Goal: Ask a question

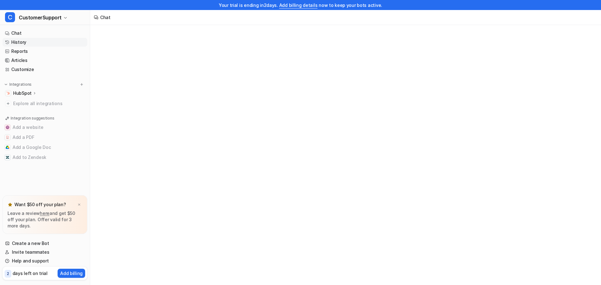
click at [22, 42] on link "History" at bounding box center [45, 42] width 85 height 9
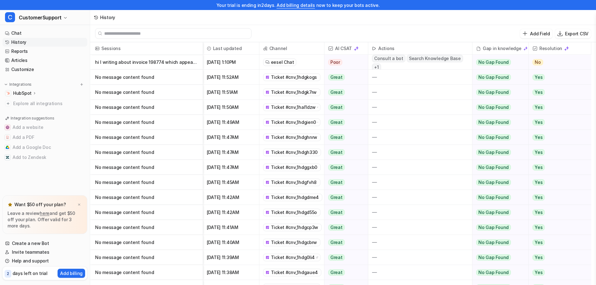
click at [19, 94] on p "HubSpot" at bounding box center [22, 93] width 18 height 6
click at [21, 95] on p "HubSpot" at bounding box center [22, 93] width 18 height 6
click at [29, 263] on link "Help and support" at bounding box center [45, 261] width 85 height 9
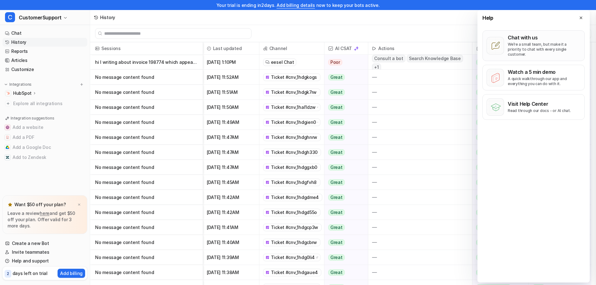
click at [550, 45] on p "We’re a small team, but make it a priority to chat with every single customer." at bounding box center [544, 49] width 73 height 15
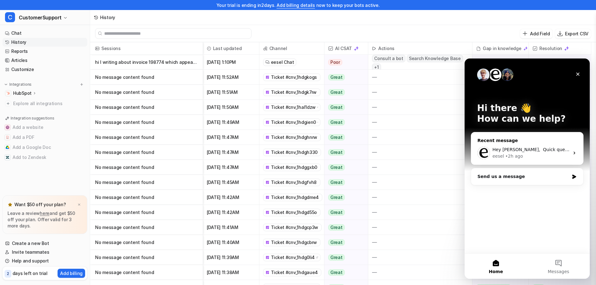
click at [537, 162] on div "Hey [PERSON_NAME], ​ Quick question to help us narrow things down: which inbox …" at bounding box center [528, 153] width 112 height 23
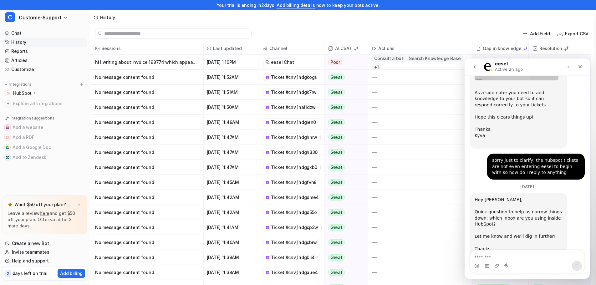
scroll to position [271, 0]
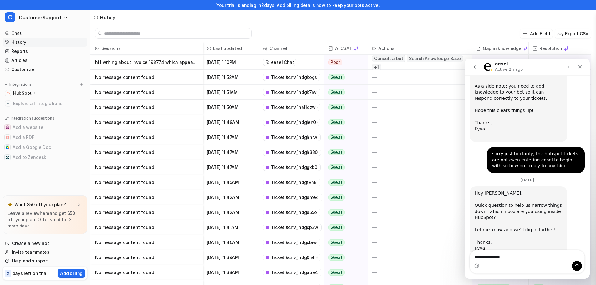
type textarea "**********"
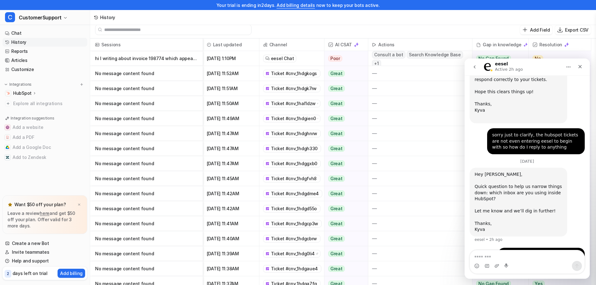
scroll to position [0, 0]
